Goal: Task Accomplishment & Management: Complete application form

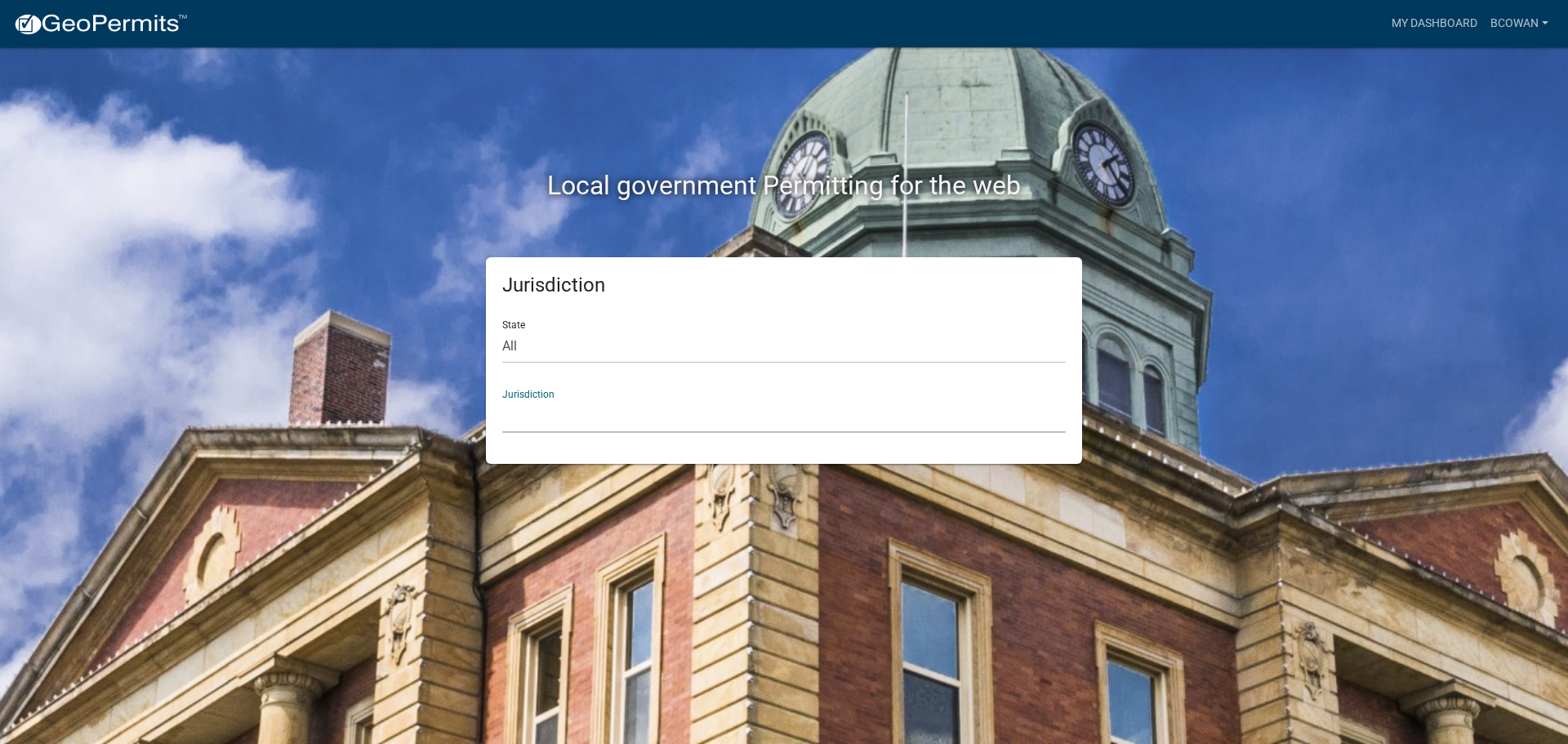
click at [524, 399] on select "[GEOGRAPHIC_DATA], [US_STATE] [GEOGRAPHIC_DATA], [US_STATE][PERSON_NAME][GEOGRA…" at bounding box center [784, 415] width 563 height 33
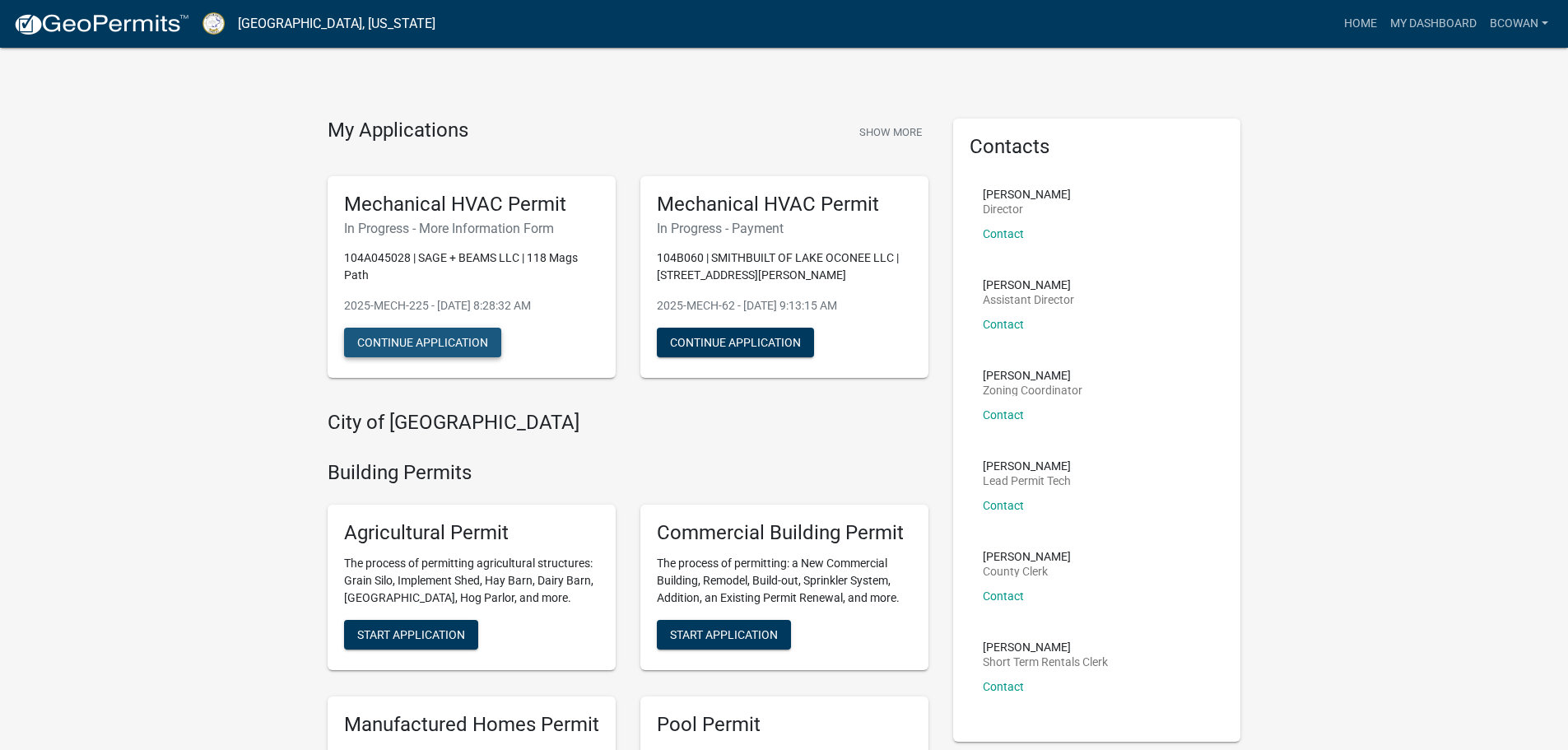
click at [479, 346] on button "Continue Application" at bounding box center [422, 342] width 157 height 30
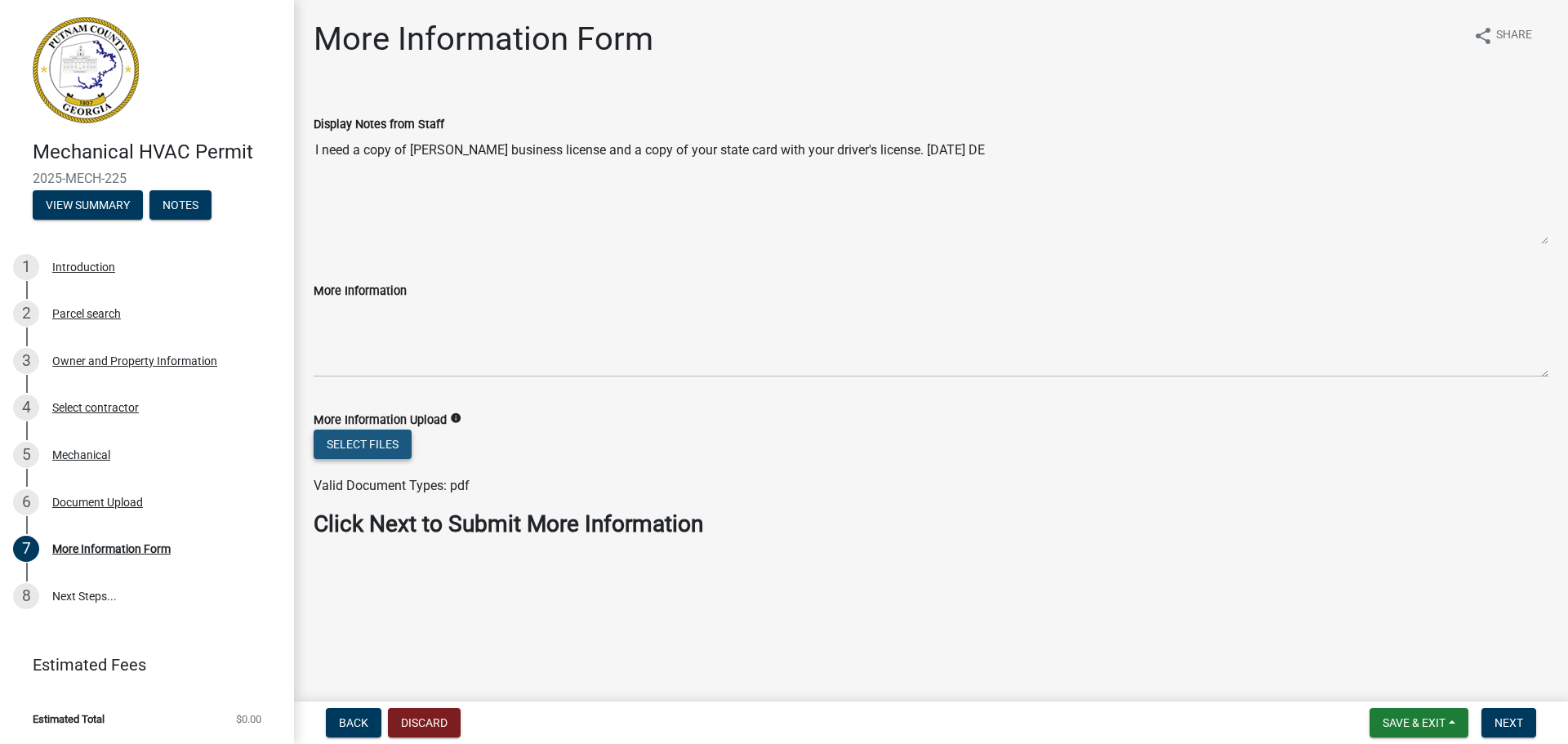
click at [377, 444] on button "Select files" at bounding box center [363, 443] width 98 height 29
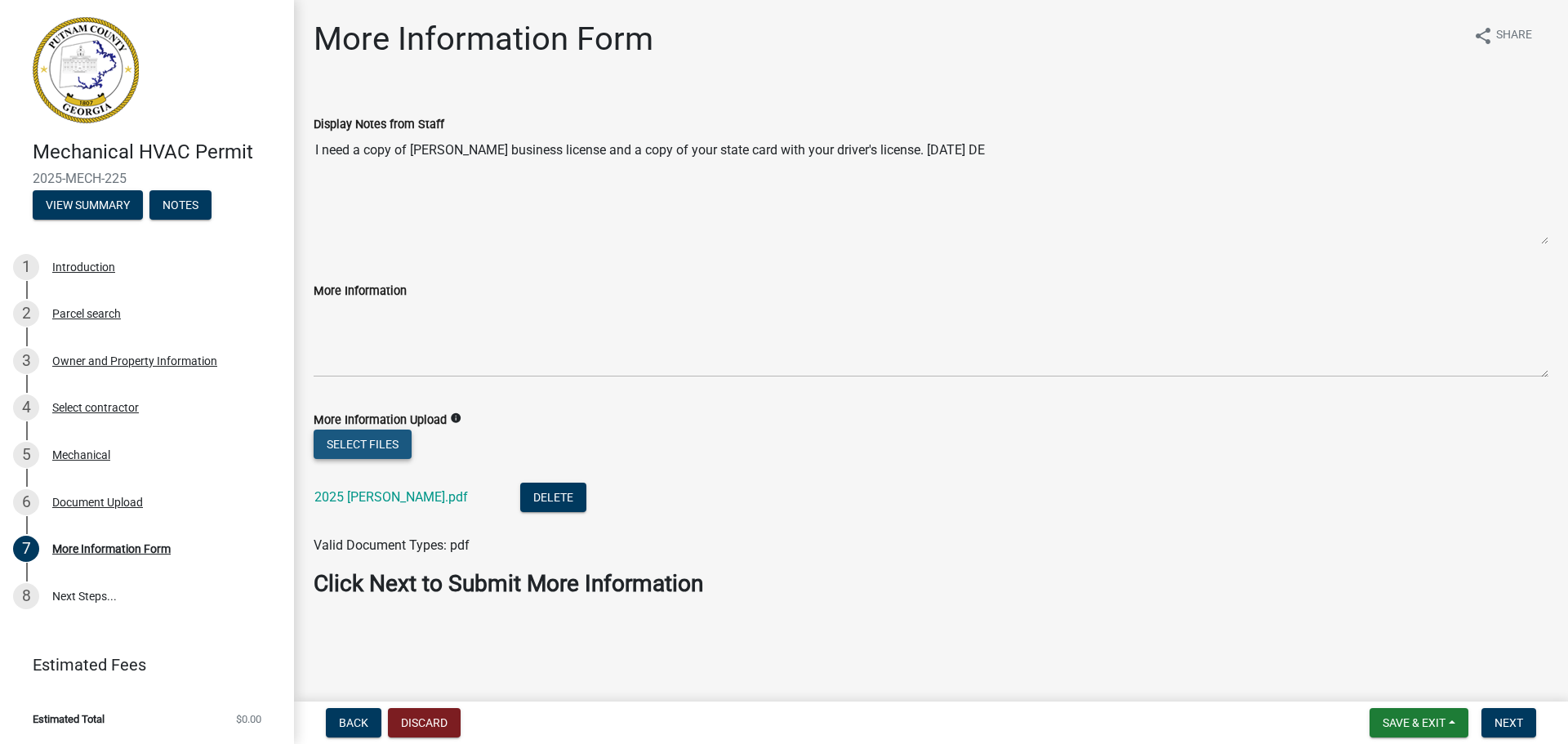
click at [377, 446] on button "Select files" at bounding box center [363, 443] width 98 height 29
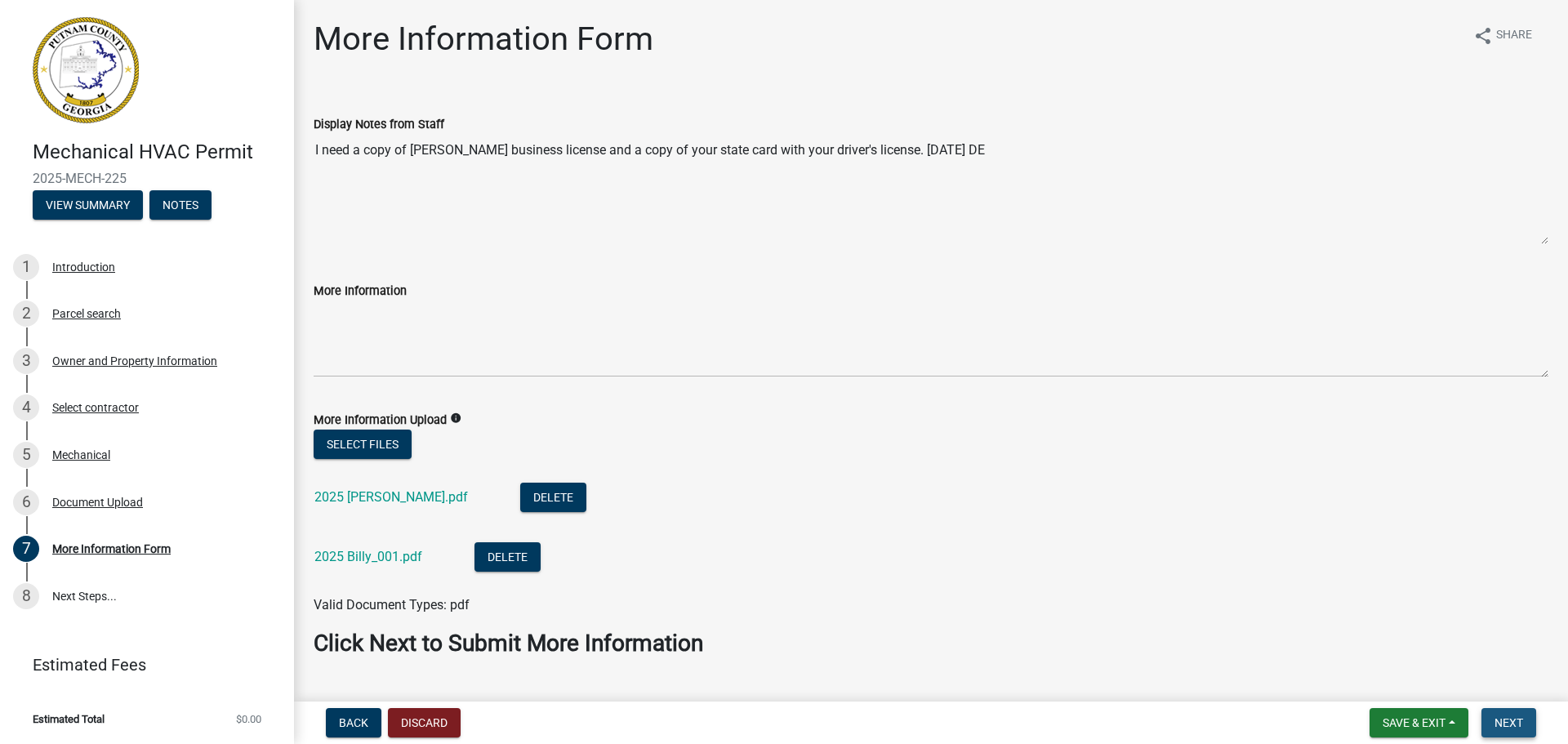
click at [1510, 722] on span "Next" at bounding box center [1508, 723] width 28 height 13
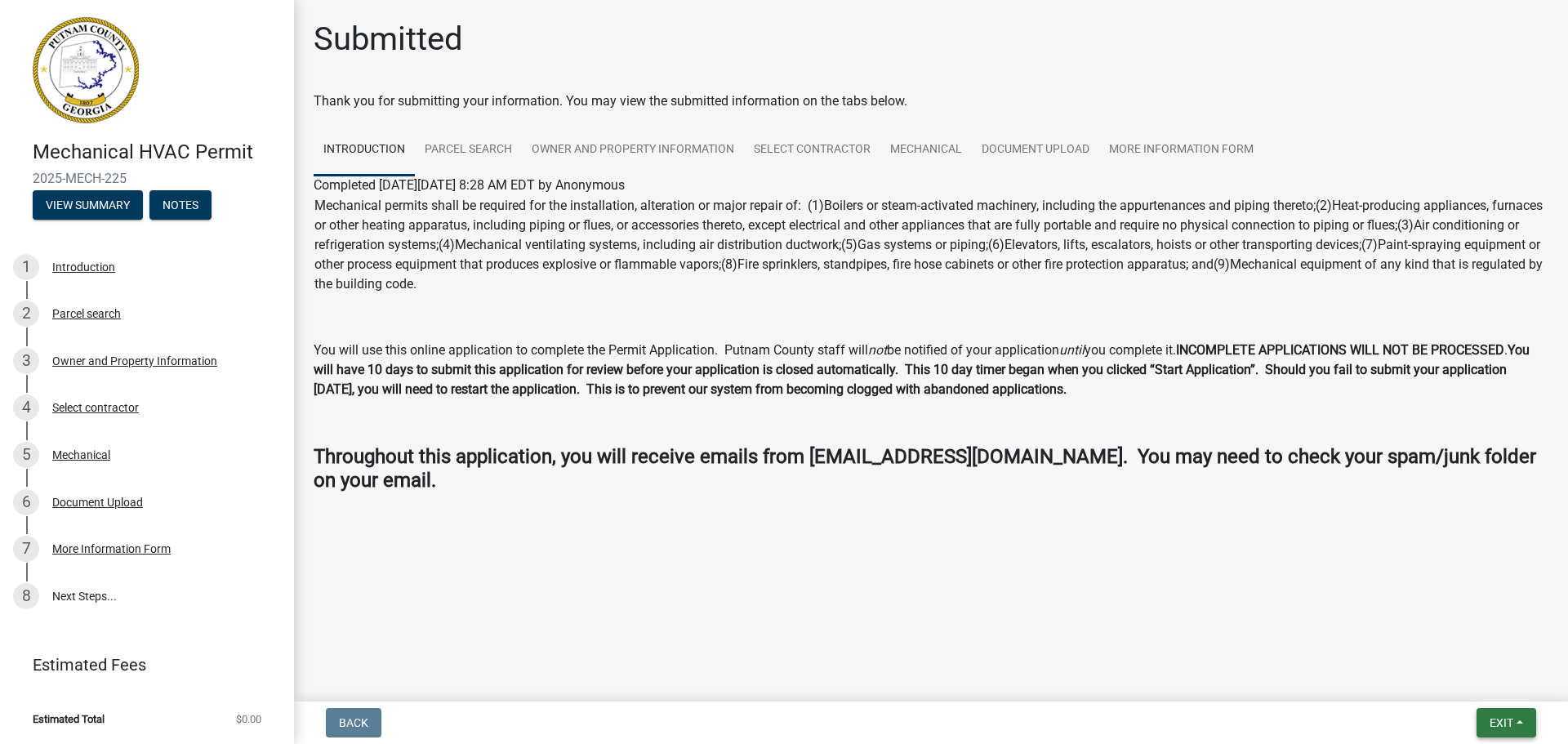
click at [1510, 722] on span "Exit" at bounding box center [1501, 723] width 24 height 13
click at [1466, 677] on button "Save & Exit" at bounding box center [1471, 680] width 130 height 39
